Goal: Information Seeking & Learning: Check status

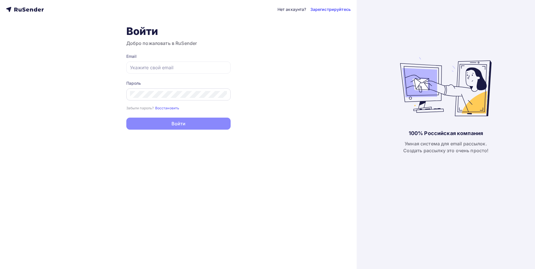
type input "[EMAIL_ADDRESS][DOMAIN_NAME]"
click at [126, 117] on button "Войти" at bounding box center [178, 123] width 104 height 12
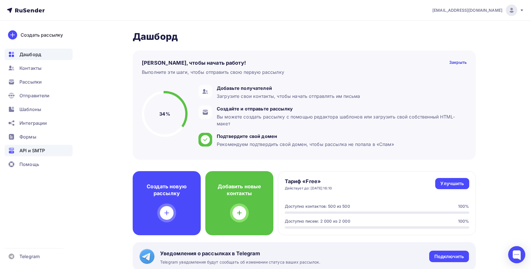
click at [39, 151] on span "API и SMTP" at bounding box center [31, 150] width 25 height 7
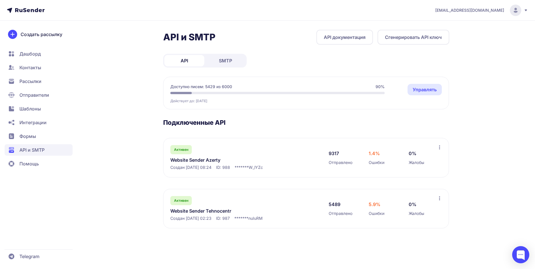
click at [191, 157] on link "Website Sender Azerty" at bounding box center [228, 159] width 117 height 7
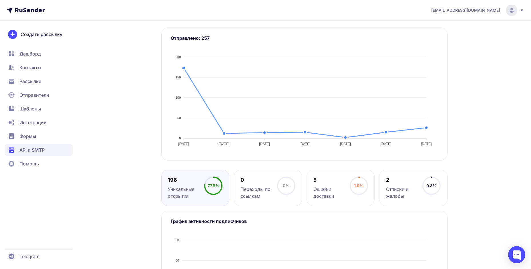
scroll to position [33, 0]
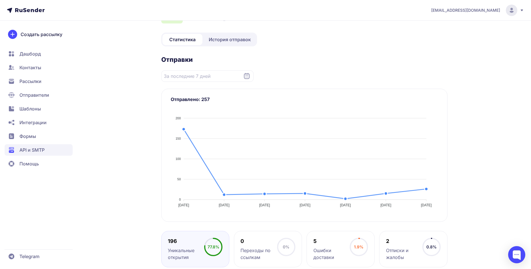
click at [223, 40] on span "История отправок" at bounding box center [230, 39] width 42 height 7
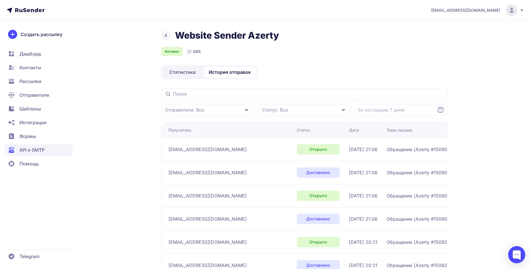
click at [166, 32] on icon at bounding box center [165, 35] width 7 height 7
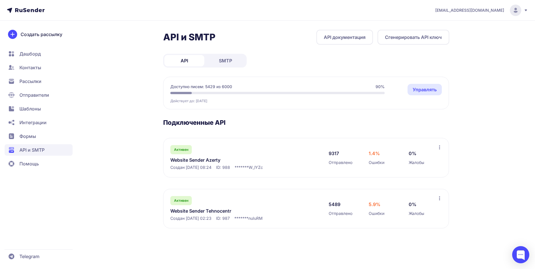
click at [186, 212] on link "Website Sender Tehnocentr" at bounding box center [228, 210] width 117 height 7
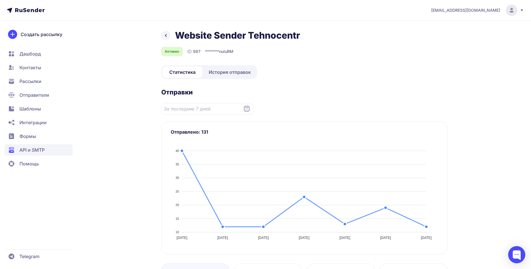
click at [230, 67] on link "История отправок" at bounding box center [230, 71] width 52 height 11
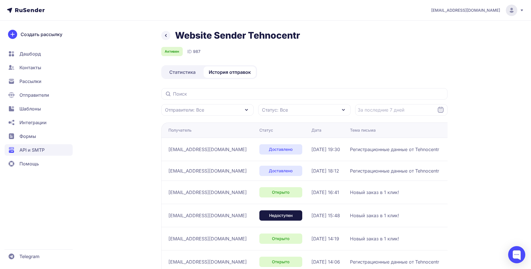
click at [164, 32] on icon at bounding box center [165, 35] width 7 height 7
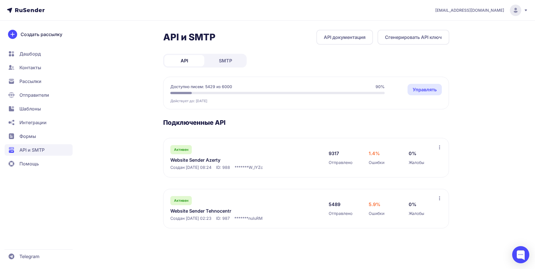
click at [187, 158] on link "Website Sender Azerty" at bounding box center [228, 159] width 117 height 7
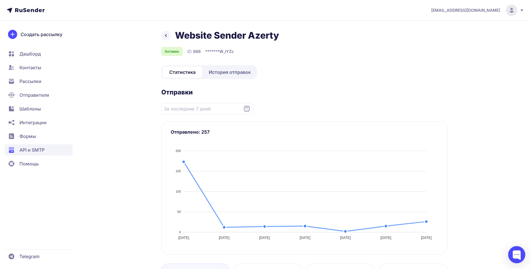
click at [219, 77] on link "История отправок" at bounding box center [230, 71] width 52 height 11
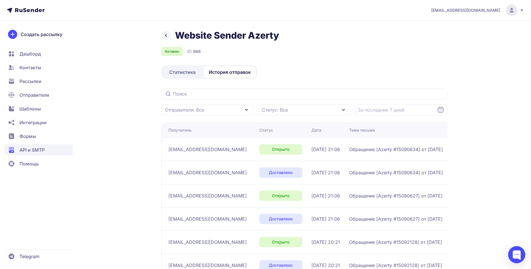
click at [182, 71] on span "Статистика" at bounding box center [182, 72] width 26 height 7
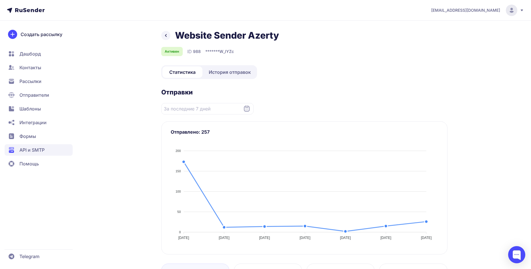
click at [163, 35] on icon at bounding box center [165, 35] width 7 height 7
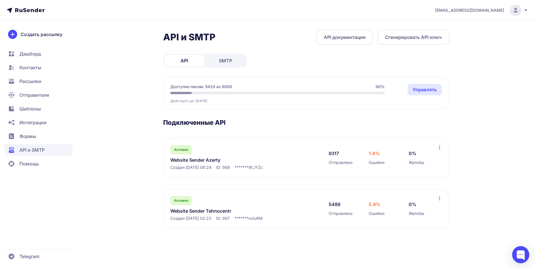
click at [236, 61] on link "SMTP" at bounding box center [226, 60] width 40 height 11
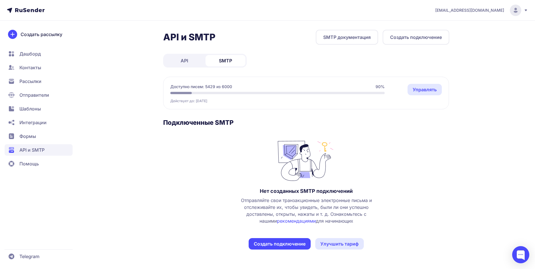
click at [190, 60] on link "API" at bounding box center [184, 60] width 40 height 11
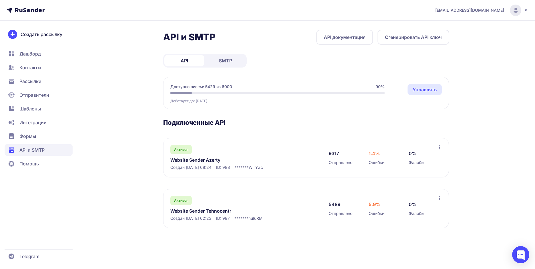
click at [439, 147] on icon at bounding box center [439, 147] width 5 height 5
click at [142, 161] on div "API и SMTP API документация Сгенерировать API ключ API SMTP Доступно писем: 542…" at bounding box center [268, 136] width 412 height 212
click at [188, 160] on link "Website Sender Azerty" at bounding box center [228, 159] width 117 height 7
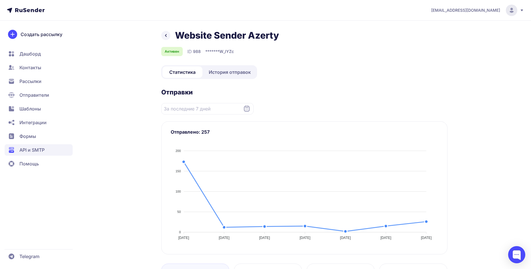
click at [229, 71] on span "История отправок" at bounding box center [230, 72] width 42 height 7
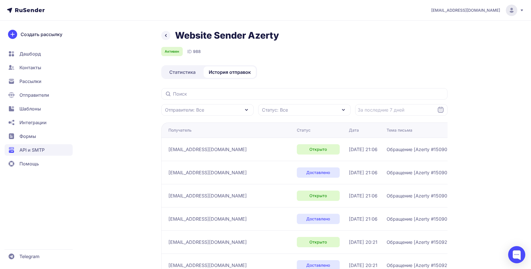
click at [183, 72] on span "Статистика" at bounding box center [182, 72] width 26 height 7
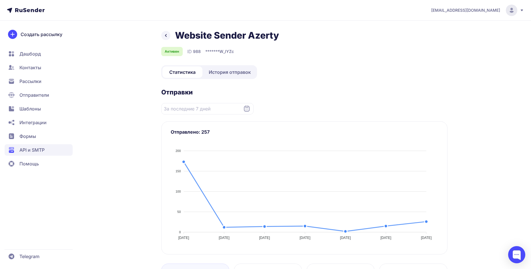
click at [168, 33] on icon at bounding box center [165, 35] width 7 height 7
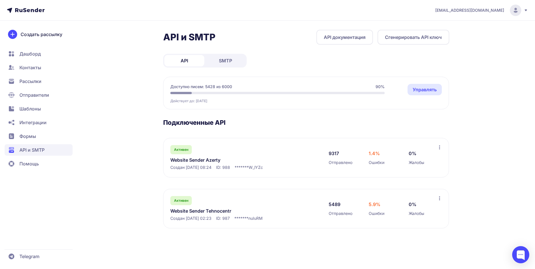
click at [197, 160] on link "Website Sender Azerty" at bounding box center [228, 159] width 117 height 7
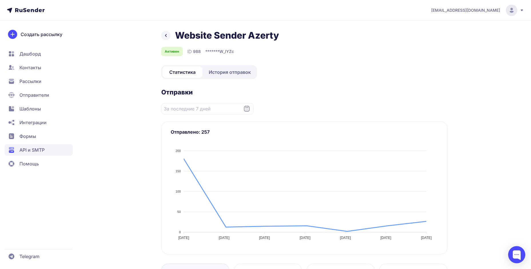
click at [230, 72] on span "История отправок" at bounding box center [230, 72] width 42 height 7
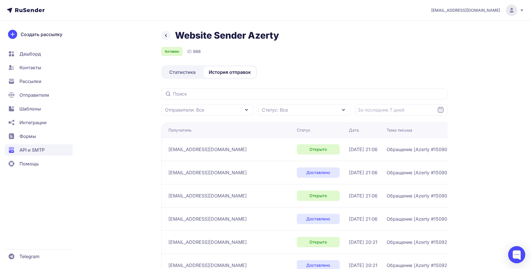
click at [182, 71] on span "Статистика" at bounding box center [182, 72] width 26 height 7
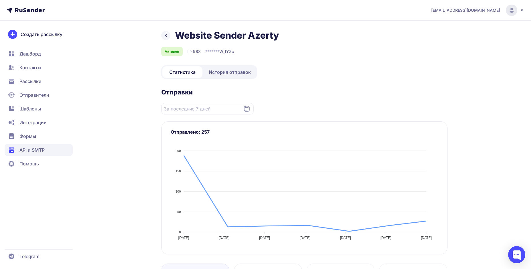
click at [164, 36] on icon at bounding box center [165, 35] width 7 height 7
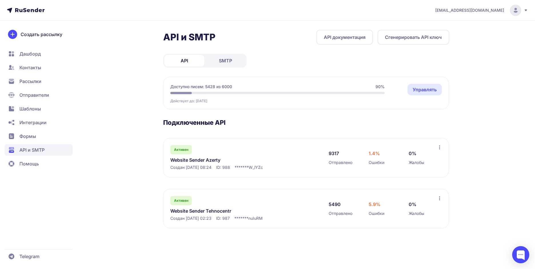
click at [190, 159] on link "Website Sender Azerty" at bounding box center [228, 159] width 117 height 7
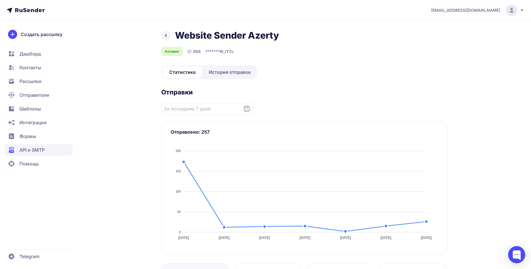
click at [232, 71] on span "История отправок" at bounding box center [230, 72] width 42 height 7
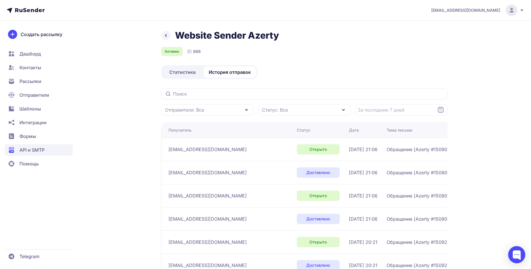
click at [168, 35] on icon at bounding box center [165, 35] width 7 height 7
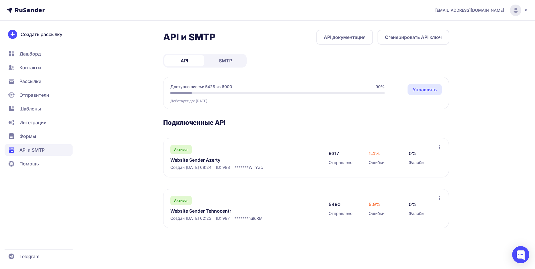
click at [221, 56] on link "SMTP" at bounding box center [226, 60] width 40 height 11
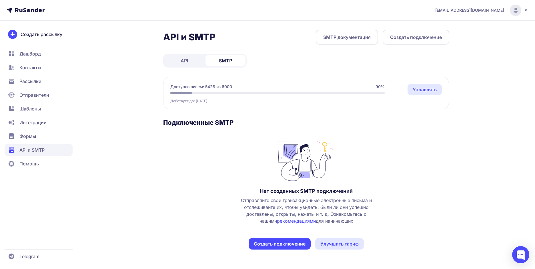
click at [174, 60] on link "API" at bounding box center [184, 60] width 40 height 11
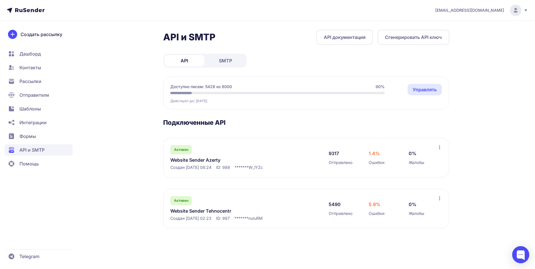
click at [197, 159] on link "Website Sender Azerty" at bounding box center [228, 159] width 117 height 7
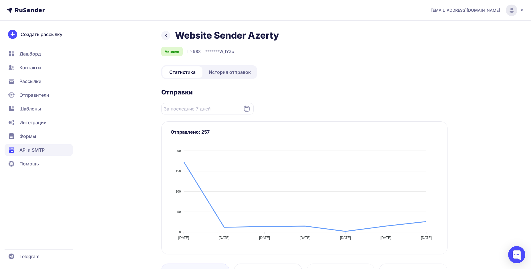
click at [167, 33] on icon at bounding box center [165, 35] width 7 height 7
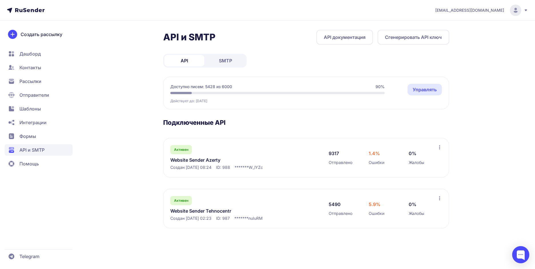
click at [199, 212] on link "Website Sender Tehnocentr" at bounding box center [228, 210] width 117 height 7
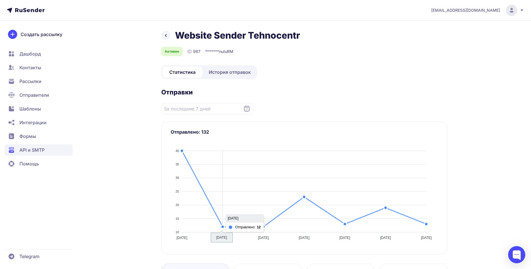
click at [226, 69] on span "История отправок" at bounding box center [230, 72] width 42 height 7
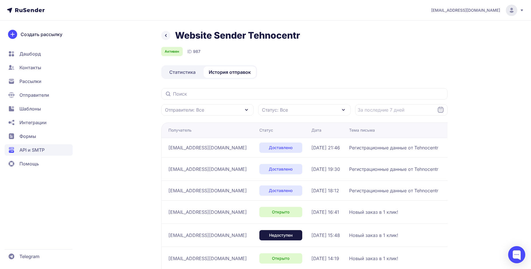
click at [166, 37] on icon at bounding box center [165, 35] width 7 height 7
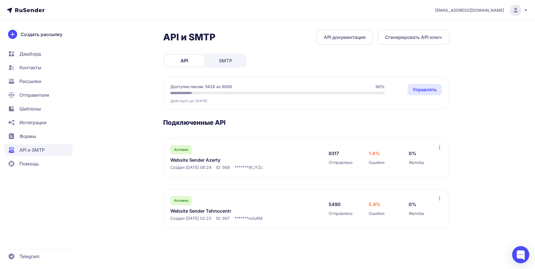
click at [186, 158] on link "Website Sender Azerty" at bounding box center [228, 159] width 117 height 7
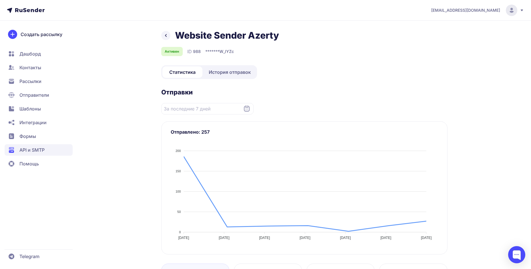
click at [224, 69] on span "История отправок" at bounding box center [230, 72] width 42 height 7
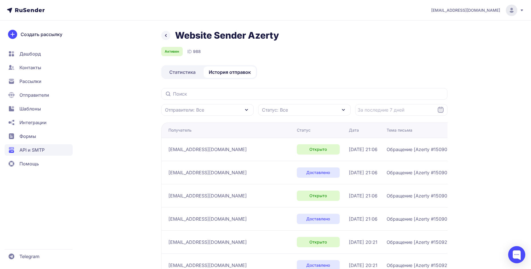
click at [174, 73] on span "Статистика" at bounding box center [182, 72] width 26 height 7
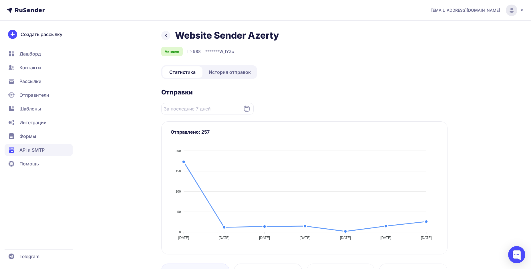
click at [168, 37] on icon at bounding box center [165, 35] width 7 height 7
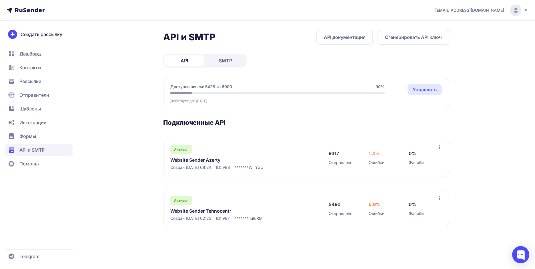
click at [211, 157] on link "Website Sender Azerty" at bounding box center [228, 159] width 117 height 7
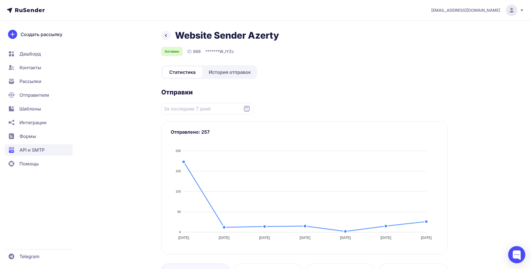
click at [232, 75] on span "История отправок" at bounding box center [230, 72] width 42 height 7
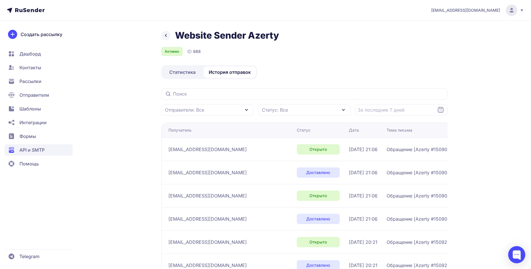
click at [168, 37] on icon at bounding box center [165, 35] width 7 height 7
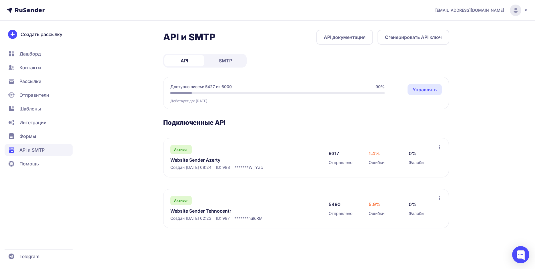
click at [186, 162] on link "Website Sender Azerty" at bounding box center [228, 159] width 117 height 7
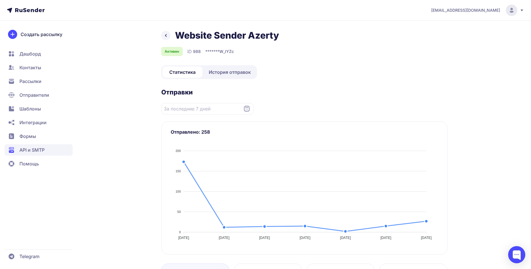
click at [228, 72] on span "История отправок" at bounding box center [230, 72] width 42 height 7
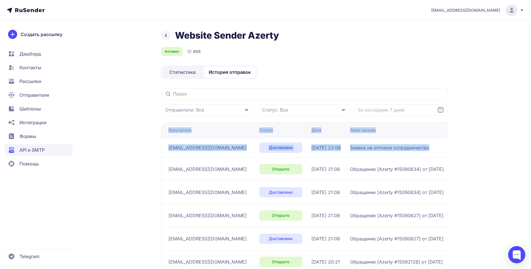
drag, startPoint x: 431, startPoint y: 150, endPoint x: 119, endPoint y: 148, distance: 311.6
click at [119, 148] on div "Website Sender Azerty Активен ID 988 Статистика История отправок Отправители: В…" at bounding box center [266, 219] width 412 height 378
click at [122, 148] on div "Website Sender Azerty Активен ID 988 Статистика История отправок Отправители: В…" at bounding box center [266, 219] width 412 height 378
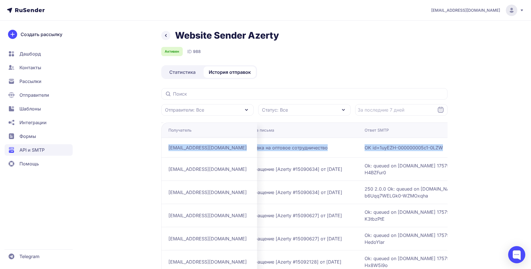
drag, startPoint x: 188, startPoint y: 146, endPoint x: 449, endPoint y: 147, distance: 261.0
click at [449, 147] on div "Website Sender Azerty Активен ID 988 Статистика История отправок Отправители: В…" at bounding box center [266, 219] width 412 height 378
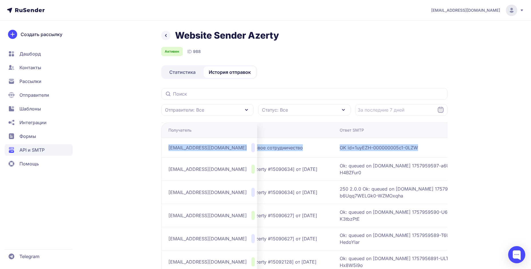
click at [356, 148] on span "OK id=1uyEZH-000000005c1-0LZW" at bounding box center [411, 147] width 143 height 7
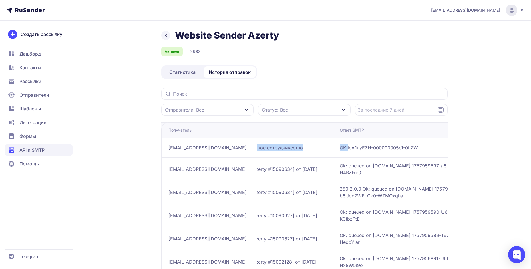
scroll to position [0, 0]
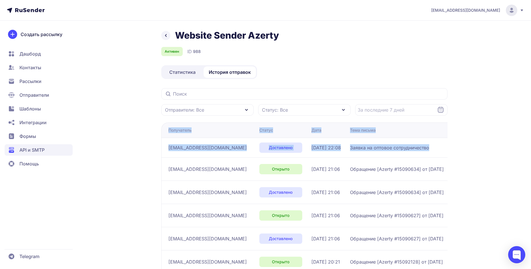
drag, startPoint x: 344, startPoint y: 147, endPoint x: 84, endPoint y: 140, distance: 260.2
click at [84, 140] on div "Website Sender Azerty Активен ID 988 Статистика История отправок Отправители: В…" at bounding box center [266, 219] width 412 height 378
click at [105, 141] on div "Website Sender Azerty Активен ID 988 Статистика История отправок Отправители: В…" at bounding box center [266, 219] width 412 height 378
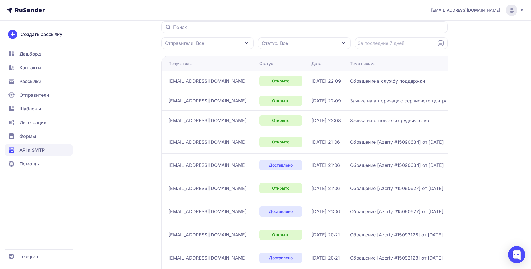
scroll to position [69, 0]
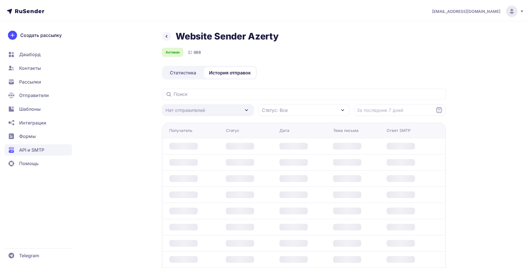
scroll to position [46, 0]
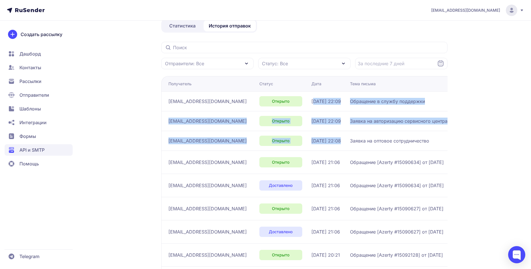
drag, startPoint x: 284, startPoint y: 100, endPoint x: 375, endPoint y: 136, distance: 97.3
click at [390, 134] on tbody "blacksergie@mail.ru Открыто 15.09.2025, 22:09 Обращение в службу поддержки OK i…" at bounding box center [383, 201] width 445 height 221
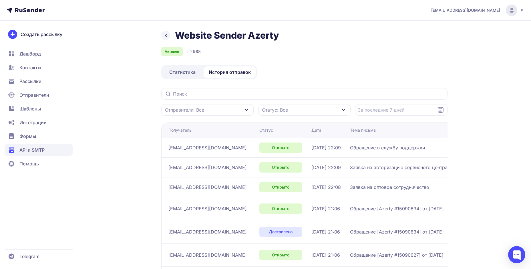
click at [164, 38] on icon at bounding box center [165, 35] width 7 height 7
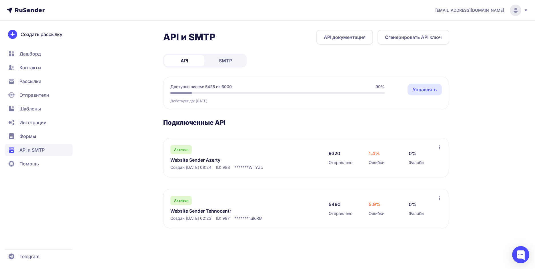
click at [33, 94] on span "Отправители" at bounding box center [34, 94] width 30 height 7
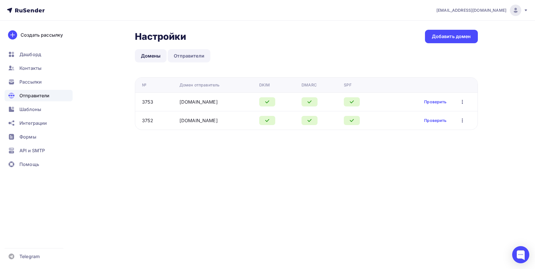
click at [180, 55] on link "Отправители" at bounding box center [189, 55] width 43 height 13
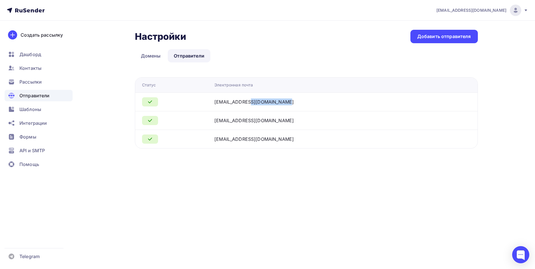
drag, startPoint x: 232, startPoint y: 102, endPoint x: 280, endPoint y: 101, distance: 47.7
click at [280, 101] on td "info@azerty.ru" at bounding box center [327, 101] width 230 height 19
copy div "info@azerty.ru"
click at [33, 149] on span "API и SMTP" at bounding box center [31, 150] width 25 height 7
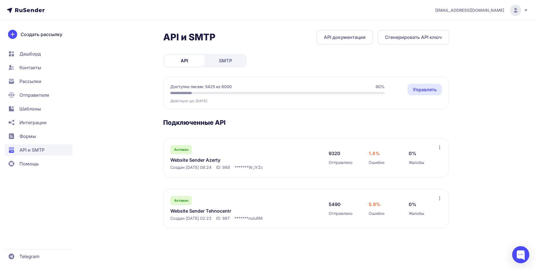
click at [194, 157] on link "Website Sender Azerty" at bounding box center [228, 159] width 117 height 7
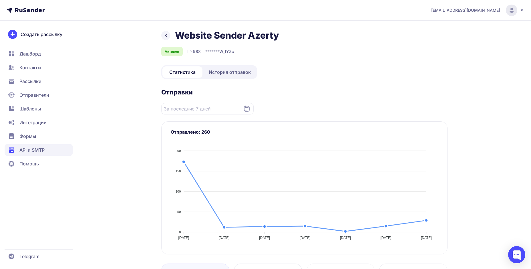
click at [235, 74] on span "История отправок" at bounding box center [230, 72] width 42 height 7
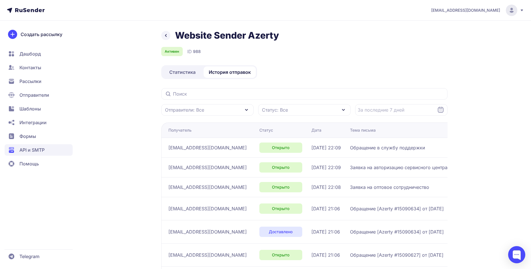
drag, startPoint x: 173, startPoint y: 72, endPoint x: 234, endPoint y: 76, distance: 61.0
click at [173, 73] on span "Статистика" at bounding box center [182, 72] width 26 height 7
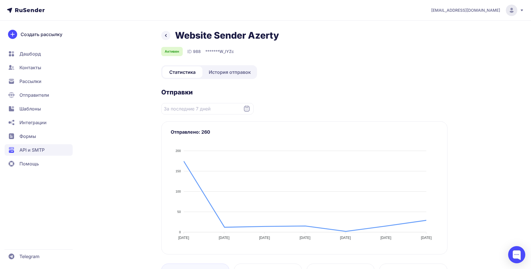
click at [238, 72] on span "История отправок" at bounding box center [230, 72] width 42 height 7
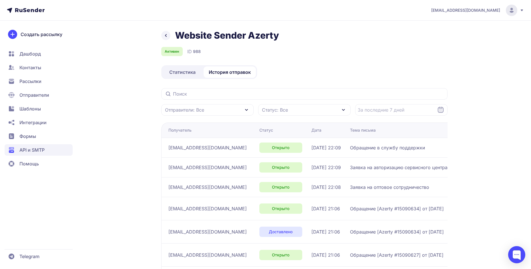
click at [167, 37] on icon at bounding box center [165, 35] width 7 height 7
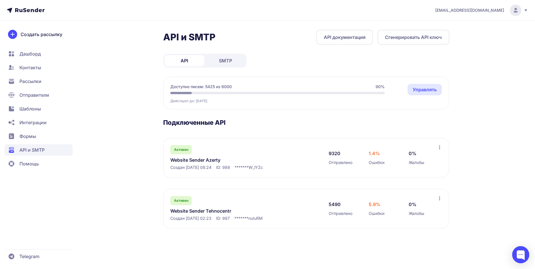
click at [182, 149] on span "Активен" at bounding box center [181, 149] width 14 height 5
drag, startPoint x: 188, startPoint y: 157, endPoint x: 190, endPoint y: 159, distance: 3.3
click at [188, 157] on link "Website Sender Azerty" at bounding box center [228, 159] width 117 height 7
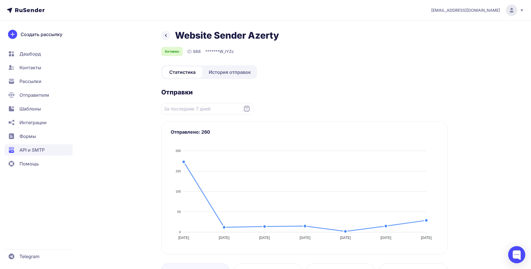
click at [237, 69] on span "История отправок" at bounding box center [230, 72] width 42 height 7
